Goal: Browse casually

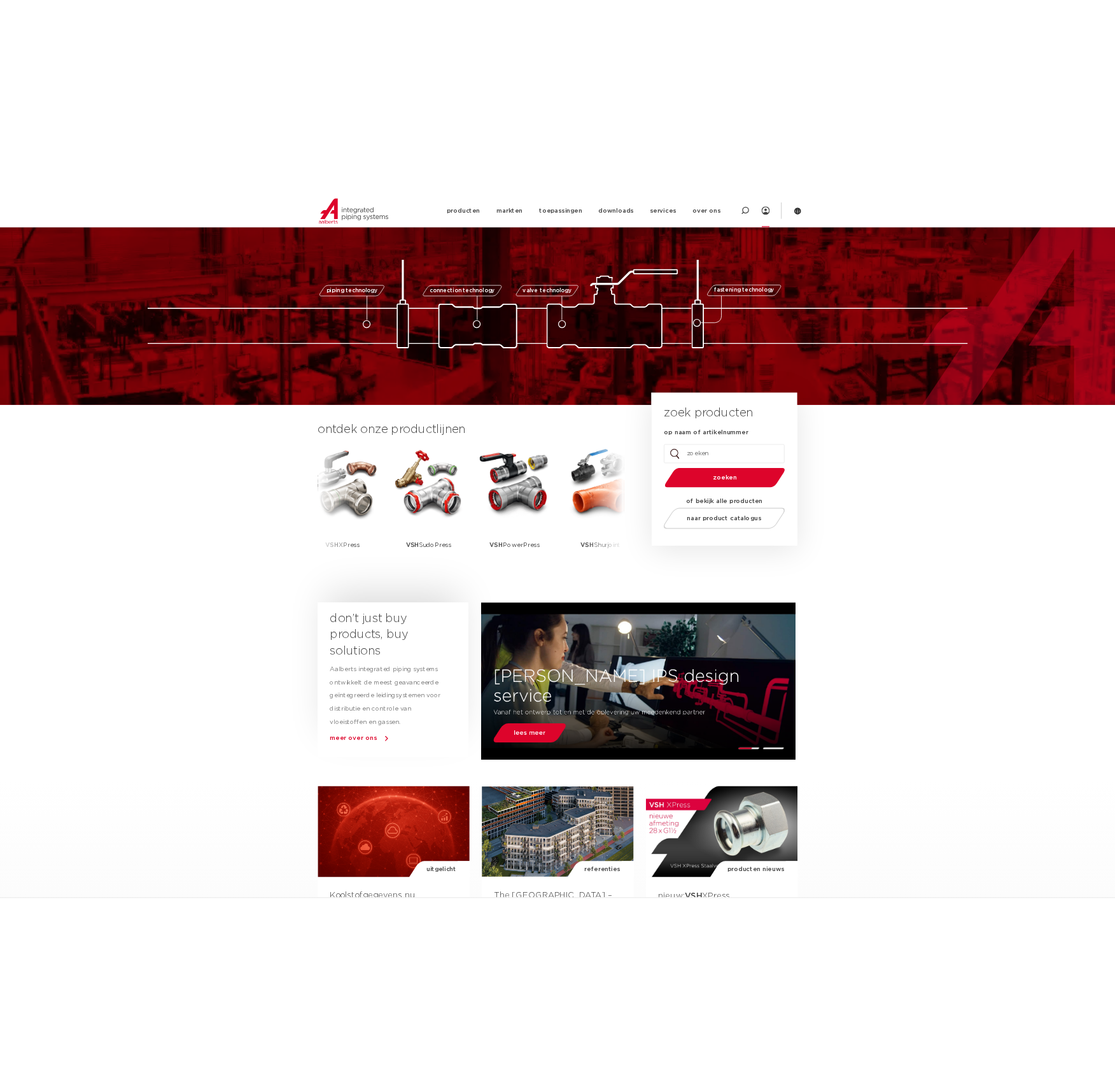
scroll to position [63, 0]
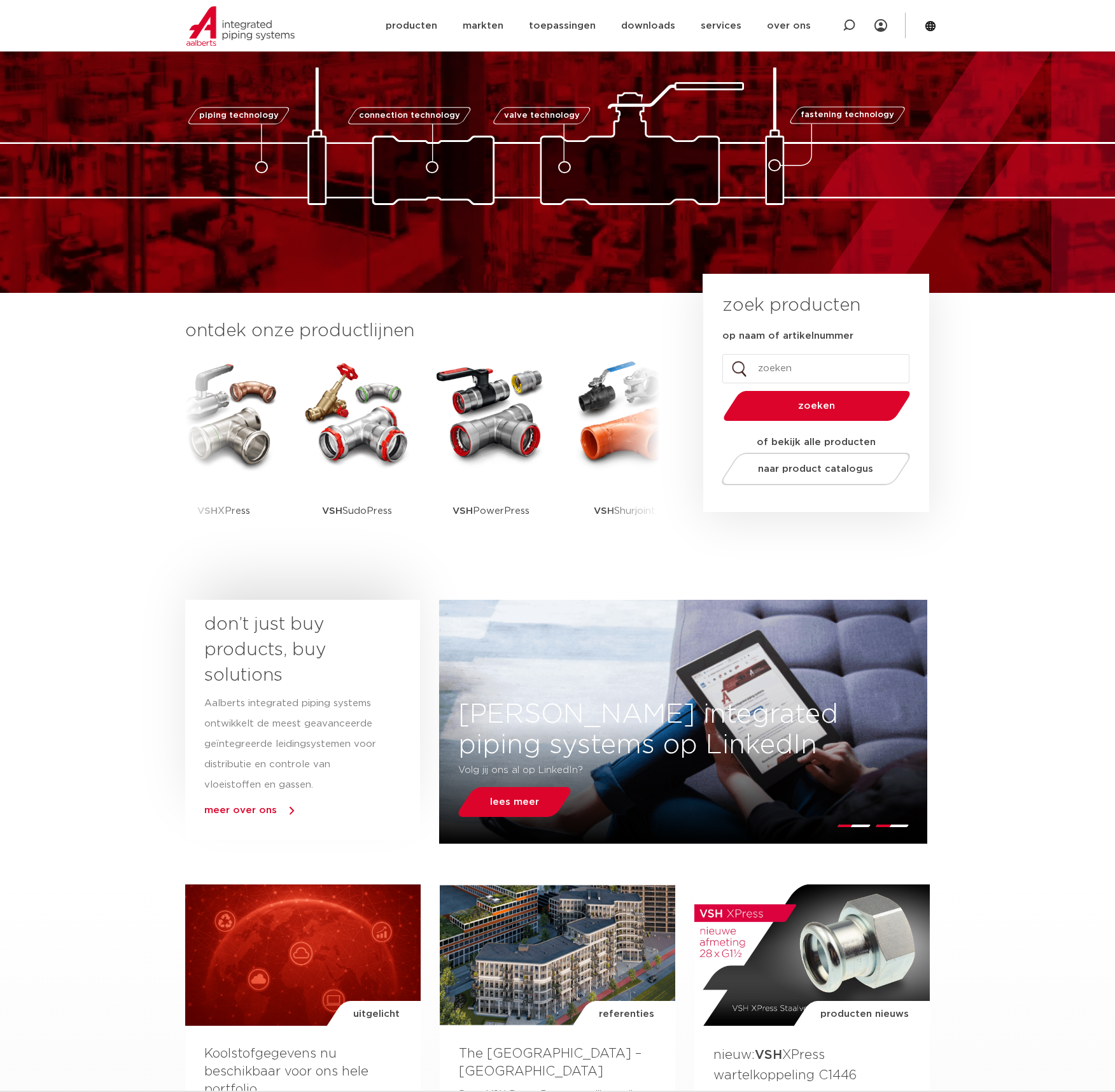
click at [1017, 196] on img at bounding box center [558, 136] width 1273 height 138
